Goal: Task Accomplishment & Management: Complete application form

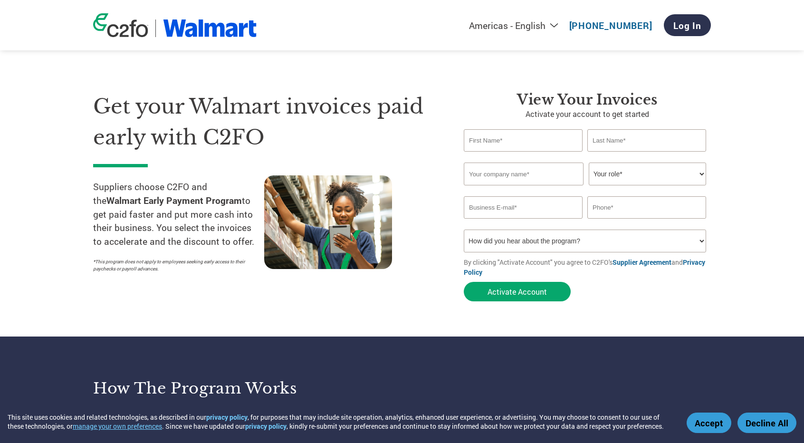
type input "[EMAIL_ADDRESS][DOMAIN_NAME]"
type input "[PHONE_NUMBER]"
click at [492, 141] on input "text" at bounding box center [523, 140] width 119 height 22
type input "[PERSON_NAME]"
type input "Kuhland"
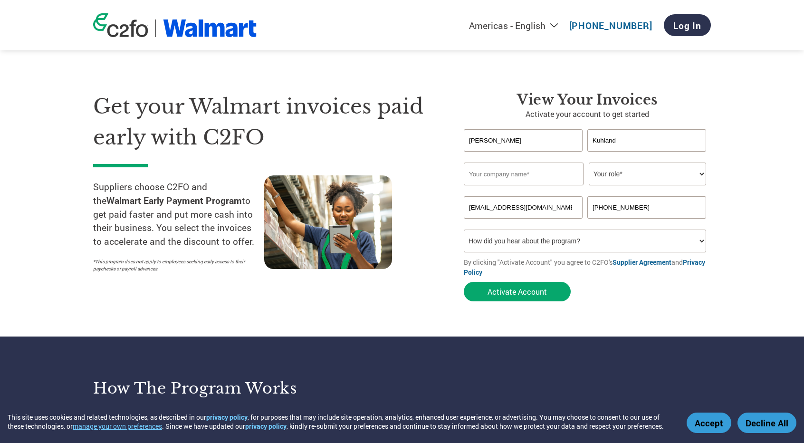
type input "[EMAIL_ADDRESS][DOMAIN_NAME]"
type input "5405893914"
click at [511, 174] on input "text" at bounding box center [524, 173] width 120 height 23
type input "Meridian Bird Removal"
click at [625, 170] on select "Your role* CFO Controller Credit Manager Finance Director Treasurer CEO Preside…" at bounding box center [646, 173] width 117 height 23
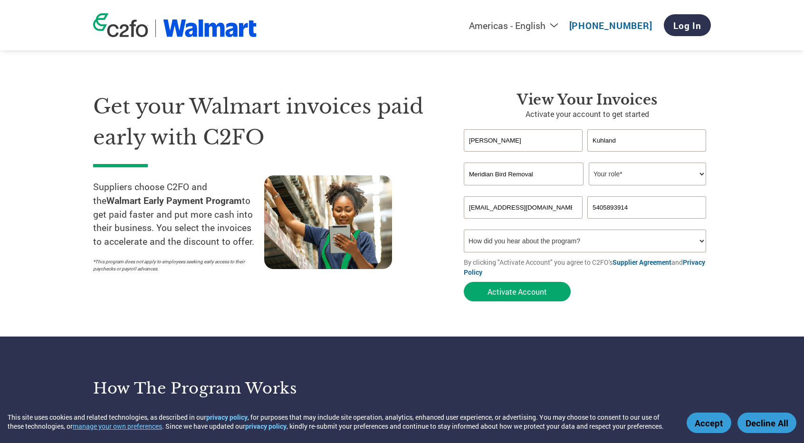
select select "CFO"
click at [588, 163] on select "Your role* CFO Controller Credit Manager Finance Director Treasurer CEO Preside…" at bounding box center [646, 173] width 117 height 23
click at [543, 207] on input "[EMAIL_ADDRESS][DOMAIN_NAME]" at bounding box center [523, 207] width 119 height 22
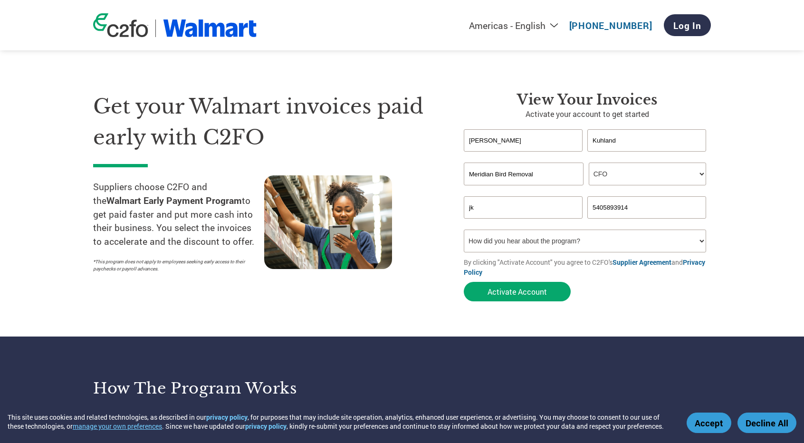
type input "[EMAIL_ADDRESS][DOMAIN_NAME]"
click at [525, 243] on select "How did you hear about the program? Received a letter Email Social Media Online…" at bounding box center [585, 240] width 242 height 23
select select "Email"
click at [464, 231] on select "How did you hear about the program? Received a letter Email Social Media Online…" at bounding box center [585, 240] width 242 height 23
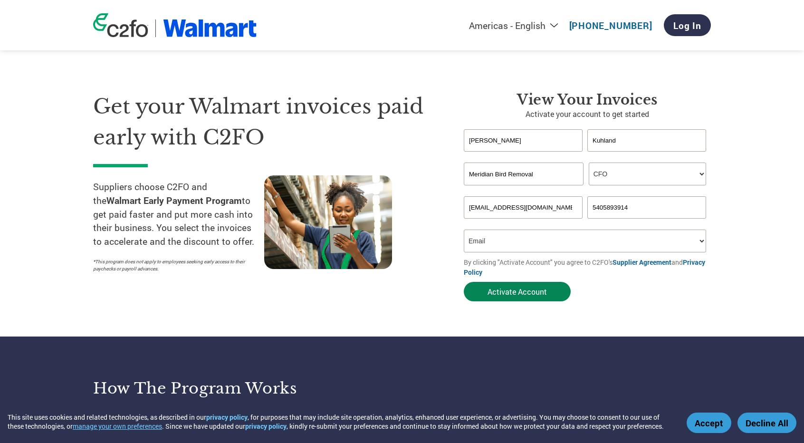
click at [500, 295] on button "Activate Account" at bounding box center [517, 291] width 107 height 19
